Goal: Entertainment & Leisure: Consume media (video, audio)

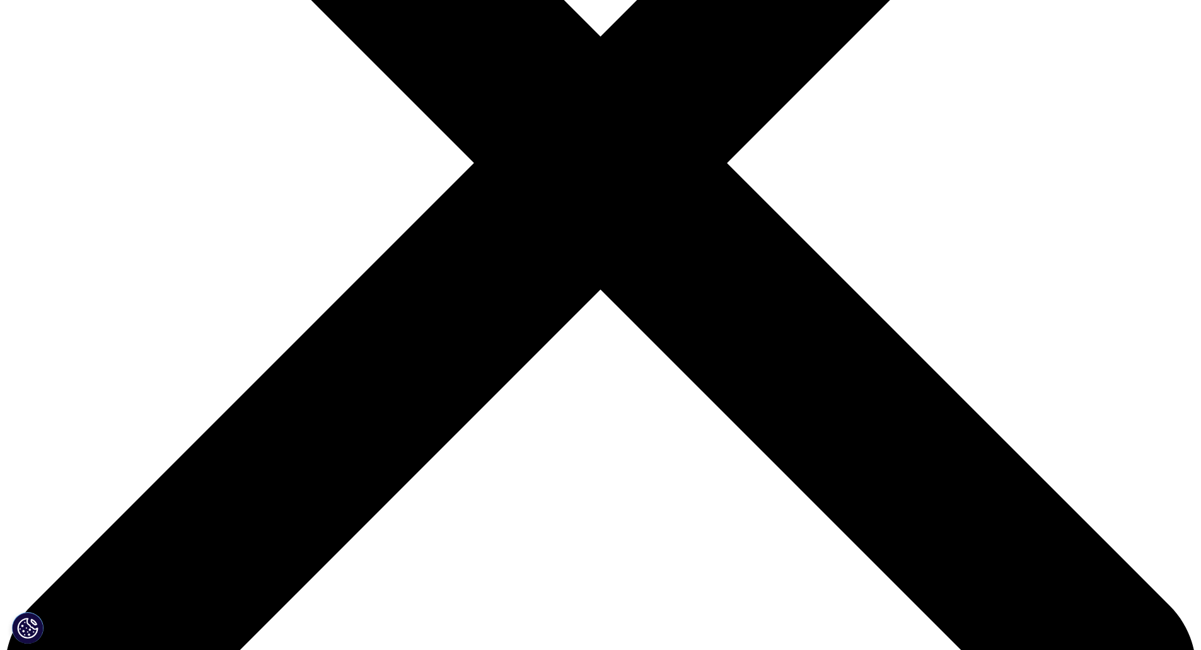
scroll to position [630, 0]
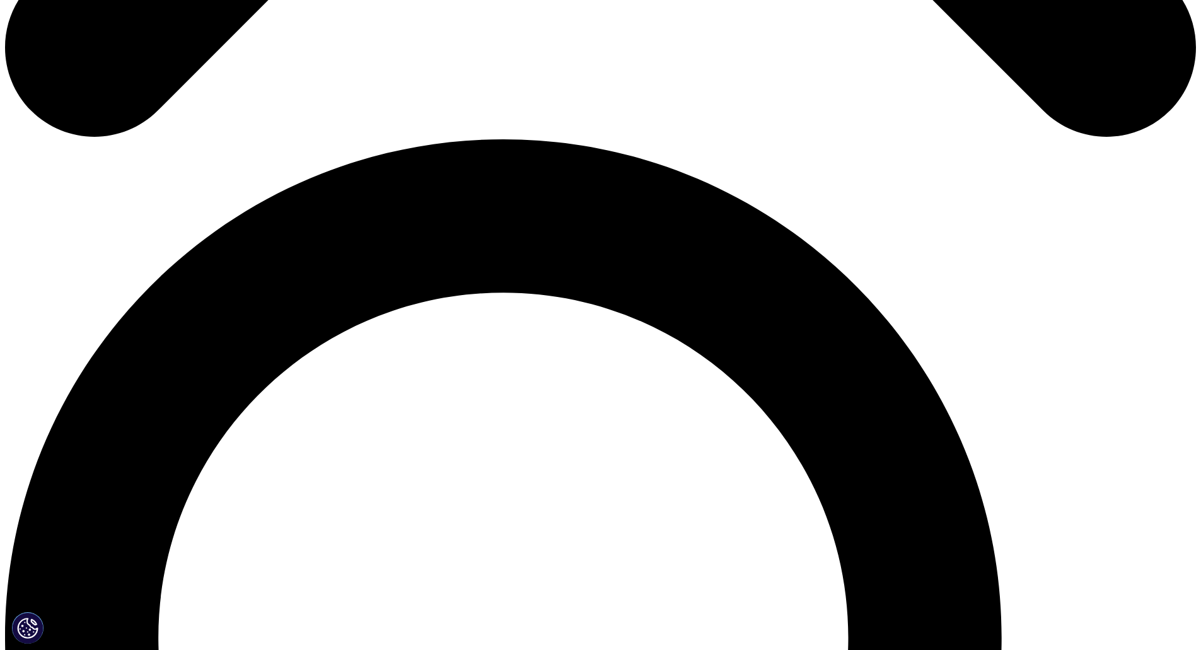
scroll to position [1261, 0]
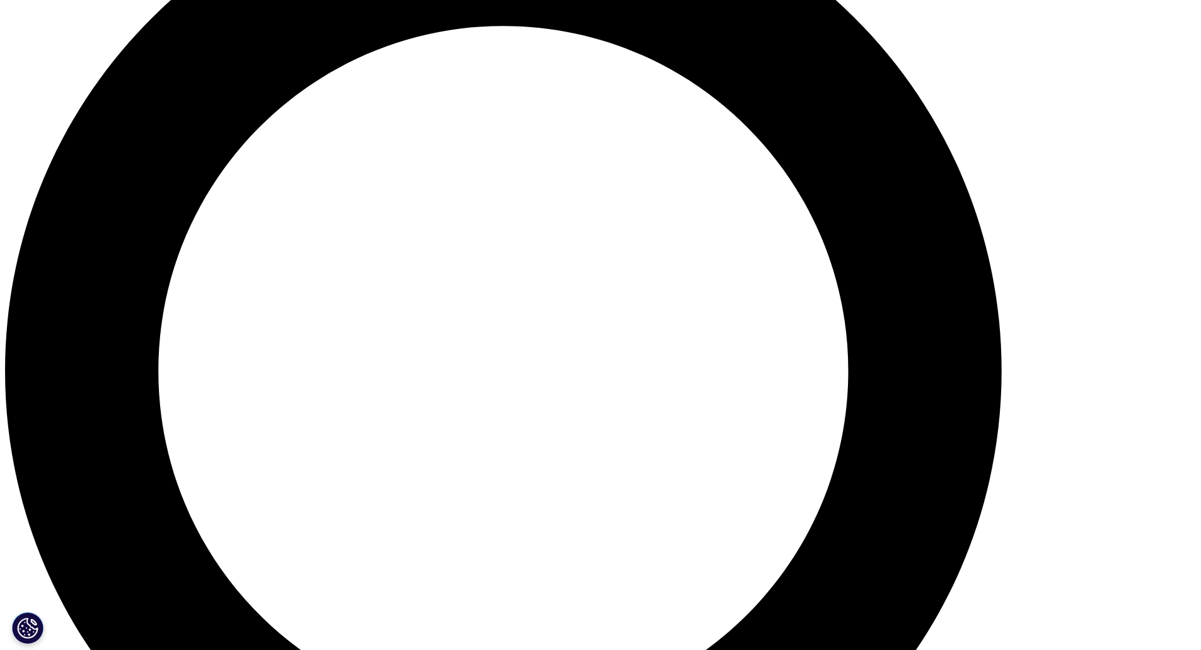
scroll to position [1324, 0]
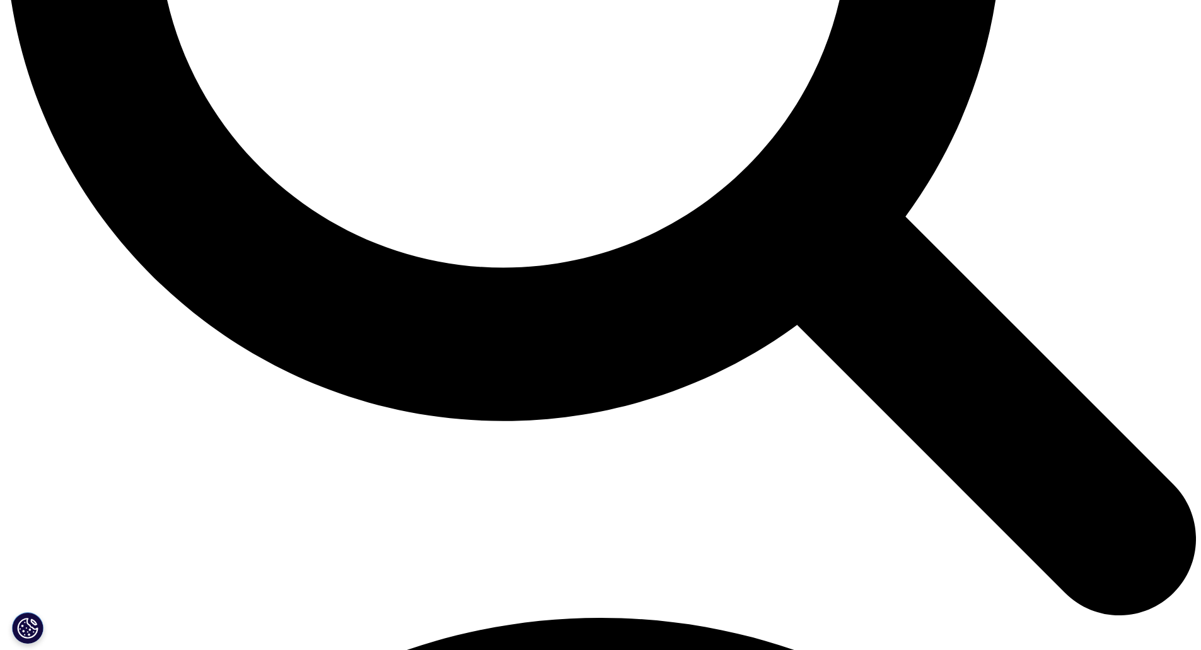
scroll to position [1765, 0]
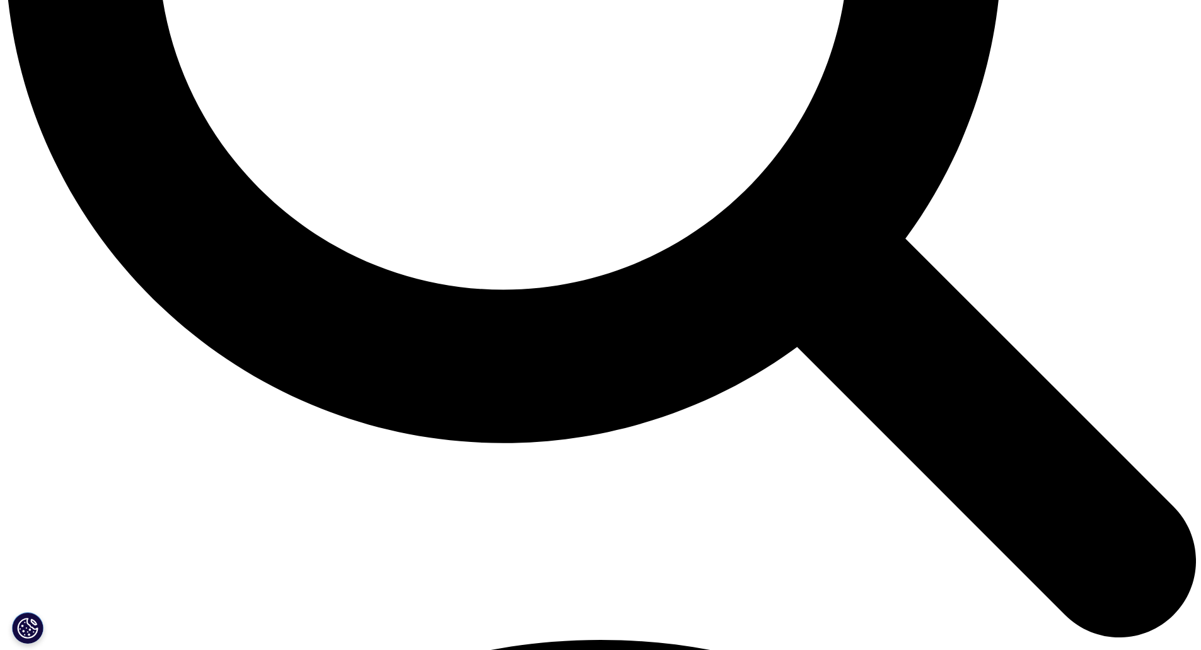
drag, startPoint x: 416, startPoint y: 325, endPoint x: 397, endPoint y: 325, distance: 19.5
